Goal: Navigation & Orientation: Find specific page/section

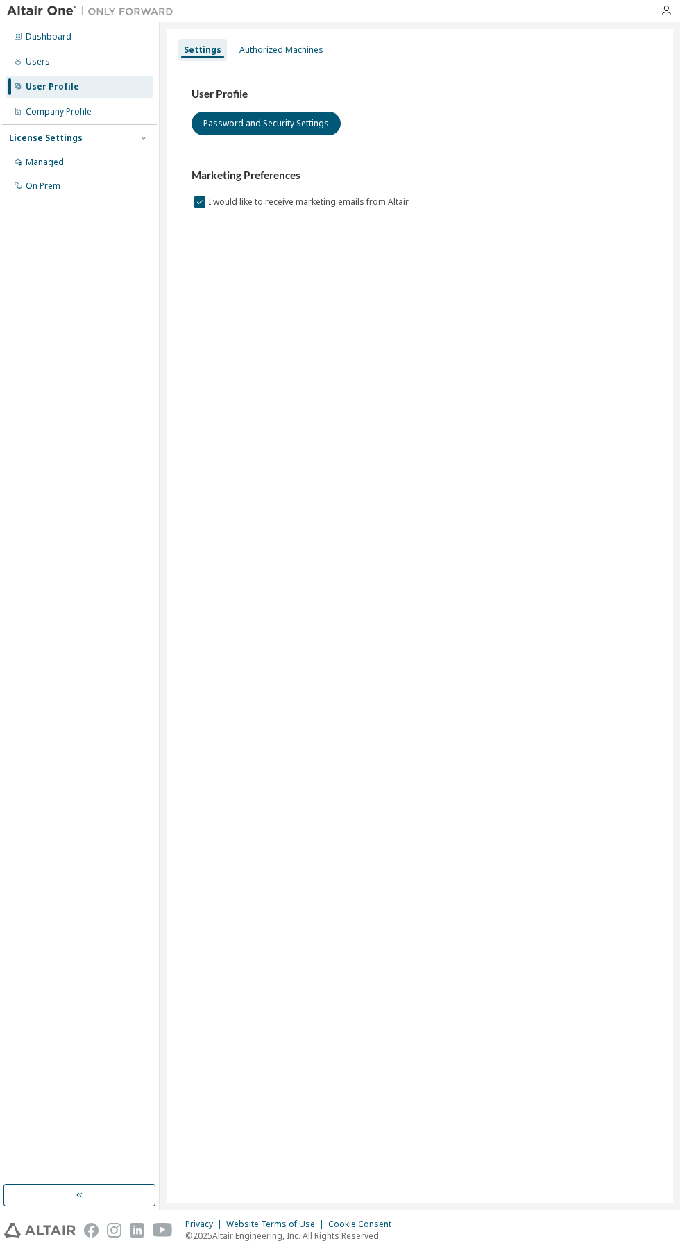
click at [41, 38] on div "Dashboard" at bounding box center [49, 36] width 46 height 11
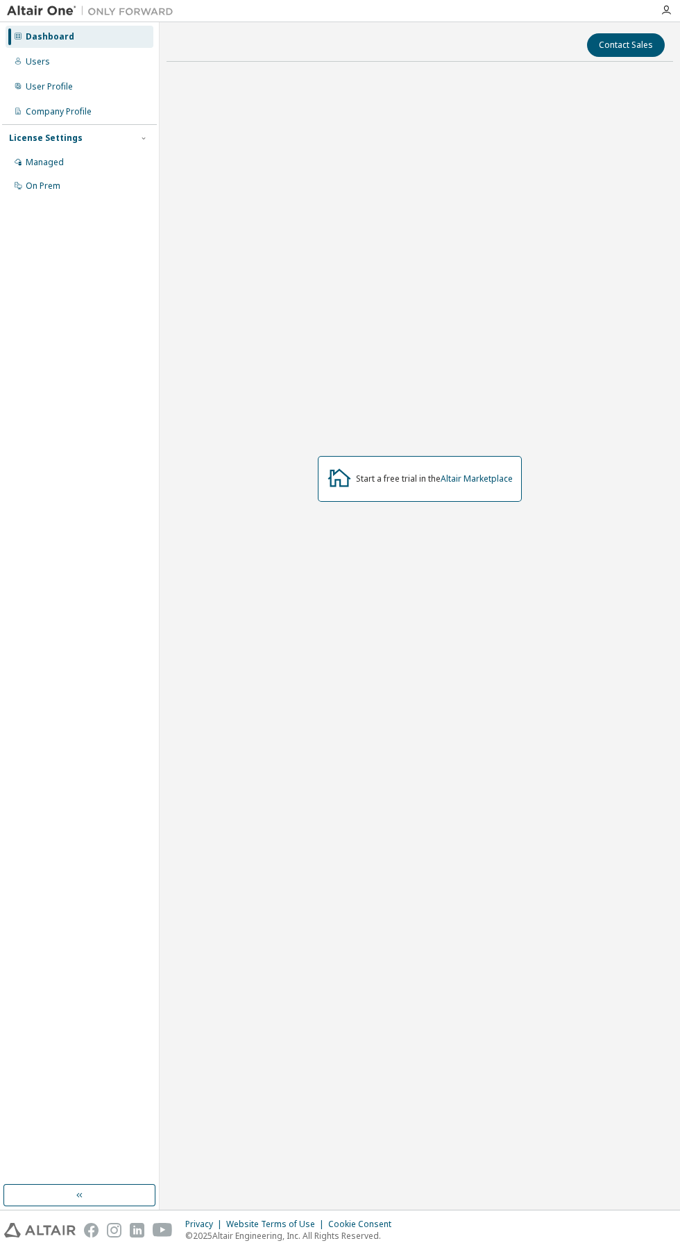
click at [43, 86] on div "User Profile" at bounding box center [49, 86] width 47 height 11
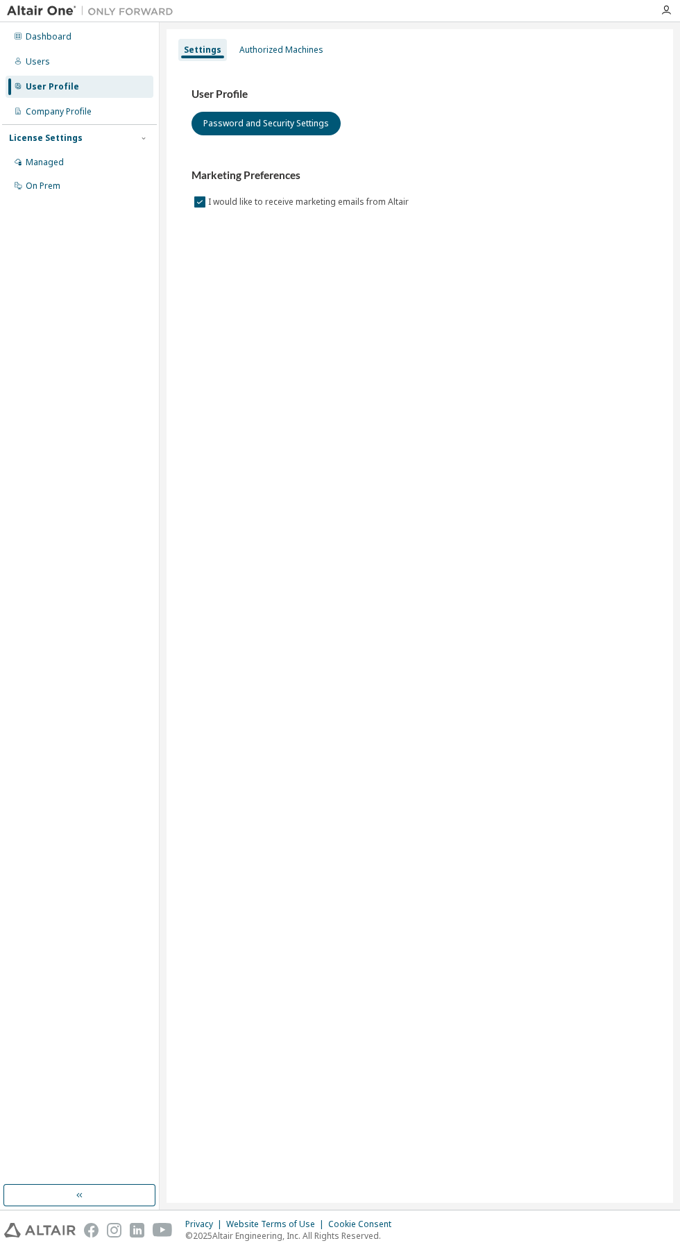
click at [45, 36] on div "Dashboard" at bounding box center [49, 36] width 46 height 11
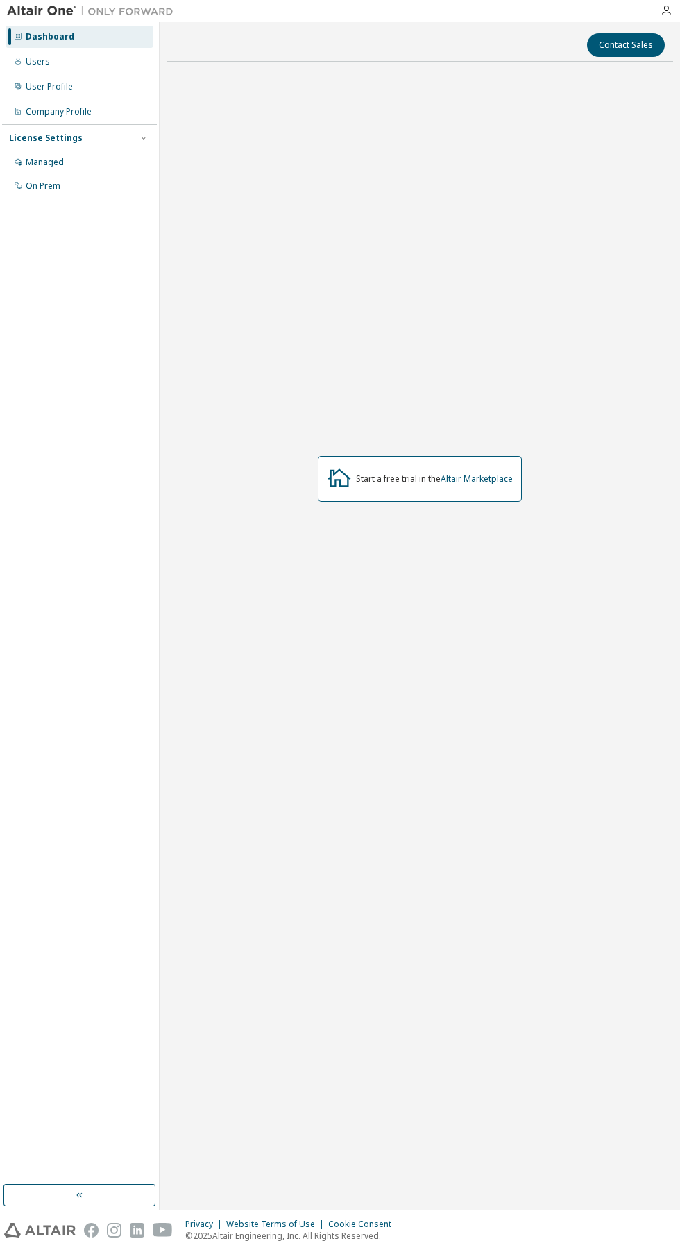
click at [49, 65] on div "Users" at bounding box center [80, 62] width 148 height 22
